Goal: Book appointment/travel/reservation

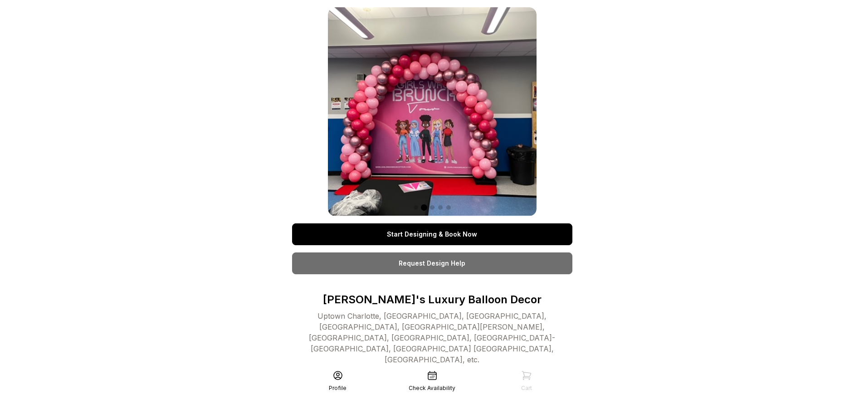
click at [432, 234] on link "Start Designing & Book Now" at bounding box center [432, 234] width 280 height 22
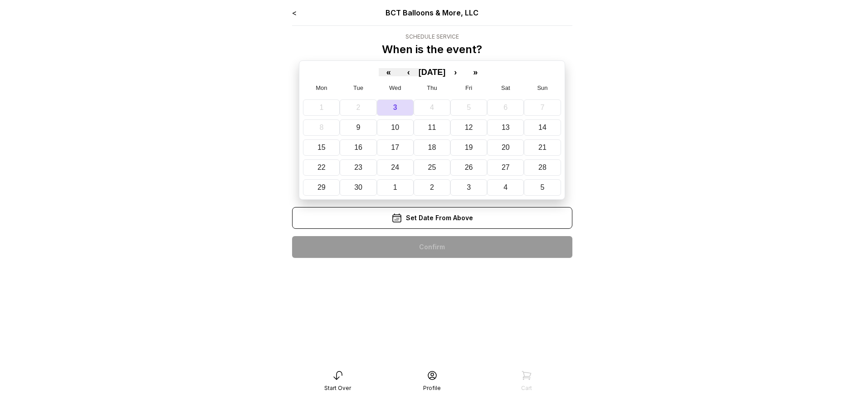
click at [432, 247] on div "< BCT Balloons & More, LLC Schedule Service When is the event? « ‹ [DATE] › » M…" at bounding box center [432, 136] width 280 height 258
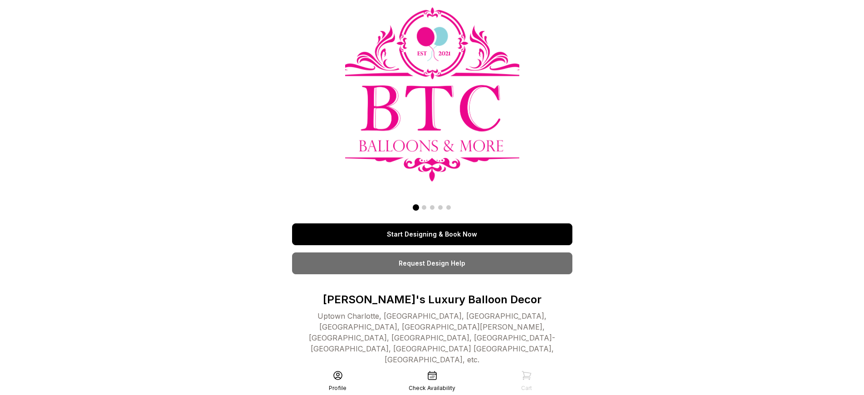
click at [432, 234] on link "Start Designing & Book Now" at bounding box center [432, 234] width 280 height 22
